Goal: Information Seeking & Learning: Find contact information

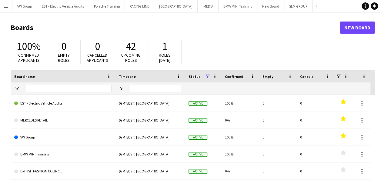
click at [8, 6] on app-icon "Menu" at bounding box center [6, 6] width 5 height 5
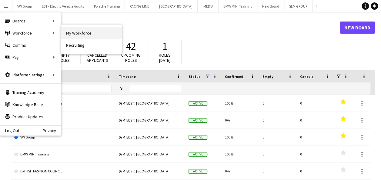
click at [81, 33] on link "My Workforce" at bounding box center [91, 33] width 61 height 12
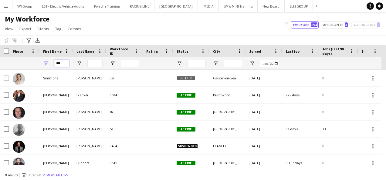
click at [64, 63] on input "***" at bounding box center [61, 63] width 15 height 7
type input "*"
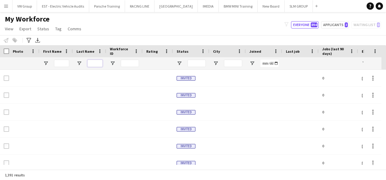
click at [93, 63] on input "Last Name Filter Input" at bounding box center [94, 63] width 15 height 7
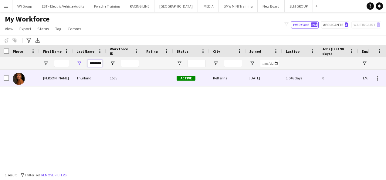
type input "********"
click at [77, 78] on div "Thurland" at bounding box center [89, 78] width 33 height 17
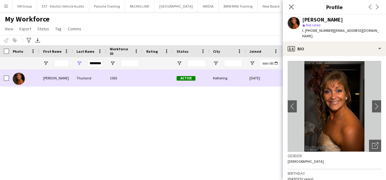
click at [77, 78] on div "Thurland" at bounding box center [89, 78] width 33 height 17
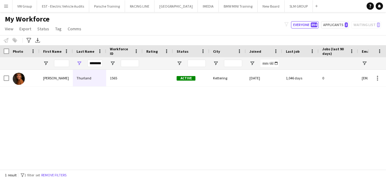
click at [211, 144] on div "[PERSON_NAME] 1565 Active Kettering [DATE] 1,046 days 0 [EMAIL_ADDRESS][DOMAIN_…" at bounding box center [184, 117] width 368 height 95
click at [275, 109] on div "[PERSON_NAME] 1565 Active Kettering [DATE] 1,046 days 0 [EMAIL_ADDRESS][DOMAIN_…" at bounding box center [184, 117] width 368 height 95
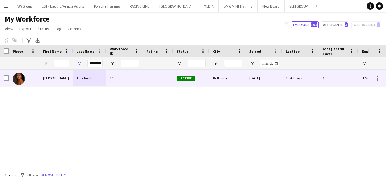
click at [86, 78] on div "Thurland" at bounding box center [89, 78] width 33 height 17
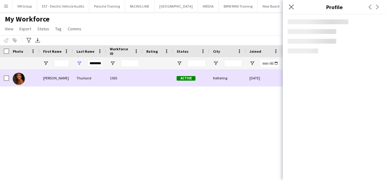
click at [86, 78] on div "Thurland" at bounding box center [89, 78] width 33 height 17
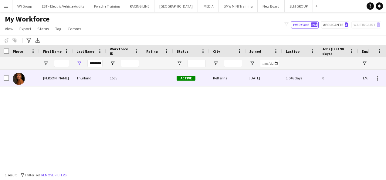
click at [86, 78] on div "Thurland" at bounding box center [89, 78] width 33 height 17
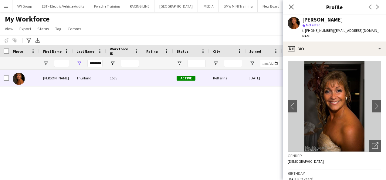
click at [371, 31] on div "[PERSON_NAME] star Not rated t. [PHONE_NUMBER] | [EMAIL_ADDRESS][DOMAIN_NAME]" at bounding box center [334, 28] width 103 height 27
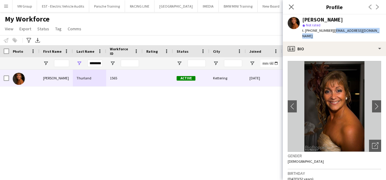
drag, startPoint x: 371, startPoint y: 31, endPoint x: 337, endPoint y: 31, distance: 34.6
click at [337, 31] on div "[PERSON_NAME] star Not rated t. [PHONE_NUMBER] | [EMAIL_ADDRESS][DOMAIN_NAME]" at bounding box center [334, 28] width 103 height 27
copy app-crew-profile "[EMAIL_ADDRESS][DOMAIN_NAME] profile"
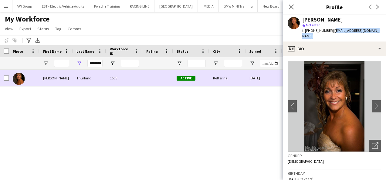
click at [275, 70] on div "[DATE]" at bounding box center [264, 78] width 36 height 17
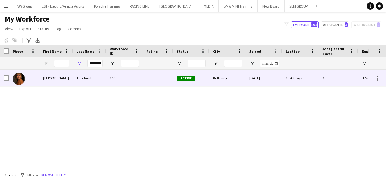
click at [117, 77] on div "1565" at bounding box center [124, 78] width 36 height 17
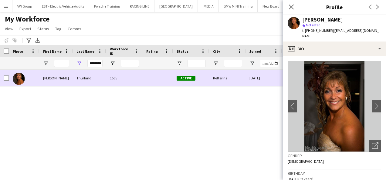
click at [117, 76] on div "1565" at bounding box center [124, 78] width 36 height 17
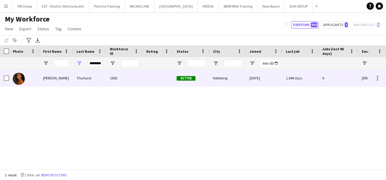
click at [117, 76] on div "1565" at bounding box center [124, 78] width 36 height 17
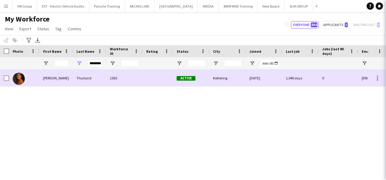
click at [117, 76] on div "1565" at bounding box center [124, 78] width 36 height 17
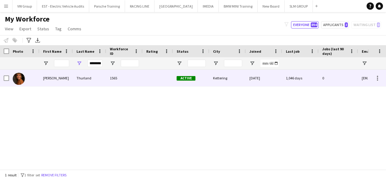
click at [90, 79] on div "Thurland" at bounding box center [89, 78] width 33 height 17
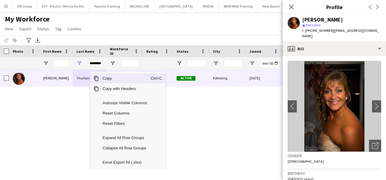
click at [90, 79] on span "Context Menu" at bounding box center [94, 78] width 9 height 10
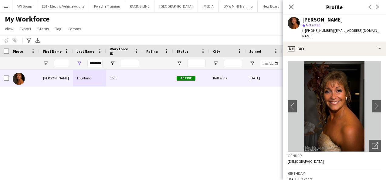
click at [223, 16] on div "My Workforce View Views Default view New view Update view Delete view Edit name…" at bounding box center [193, 25] width 386 height 21
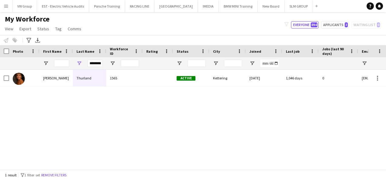
click at [136, 28] on div "My Workforce View Views Default view New view Update view Delete view Edit name…" at bounding box center [193, 25] width 386 height 21
click at [7, 5] on app-icon "Menu" at bounding box center [6, 6] width 5 height 5
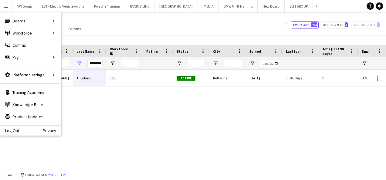
click at [184, 25] on div "My Workforce View Views Default view New view Update view Delete view Edit name…" at bounding box center [193, 25] width 386 height 21
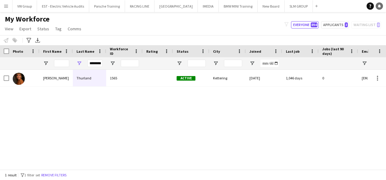
click at [380, 5] on icon "Notifications" at bounding box center [379, 6] width 4 height 4
